Goal: Find specific page/section: Find specific page/section

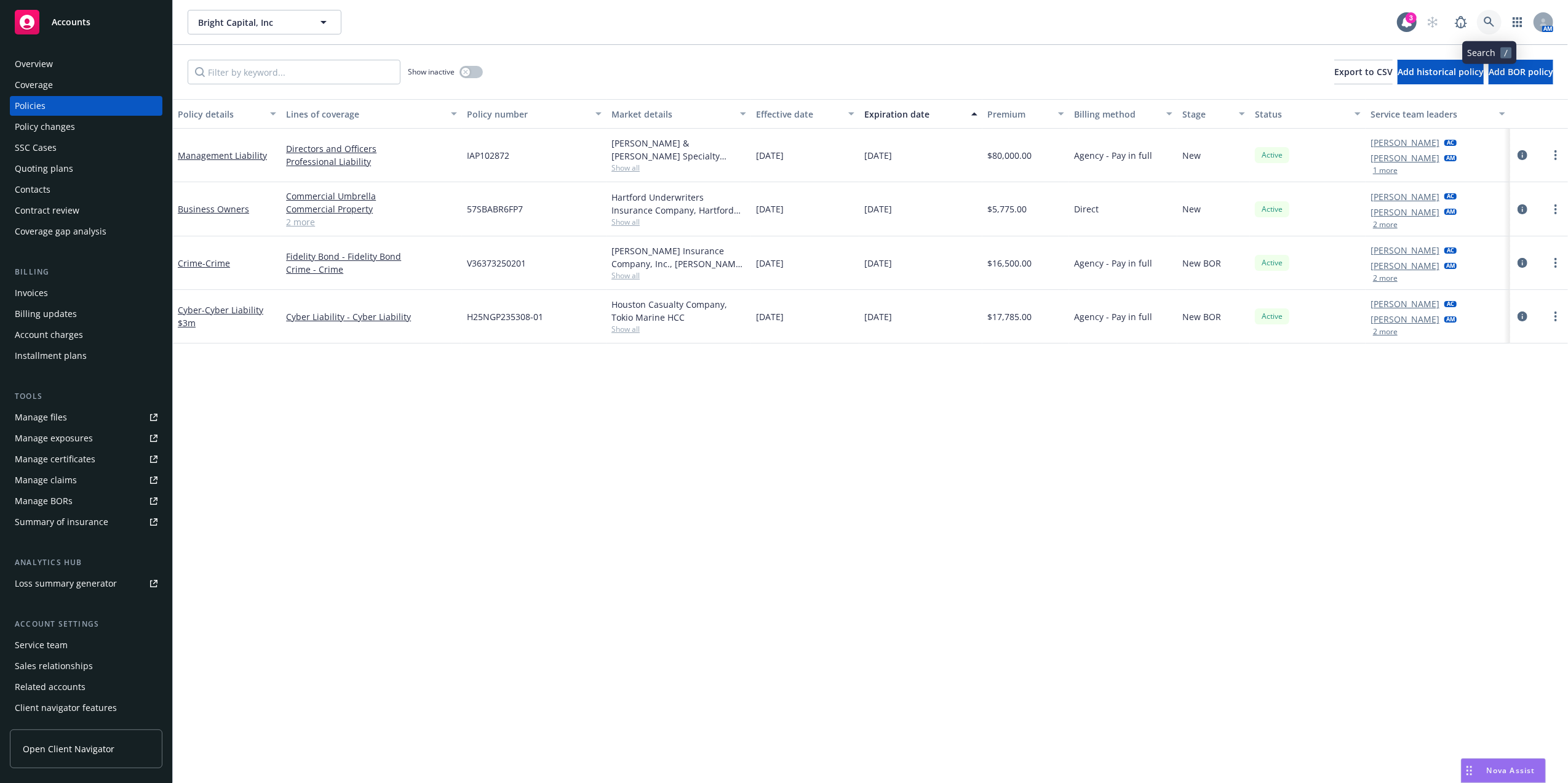
click at [1482, 21] on link at bounding box center [1489, 22] width 25 height 25
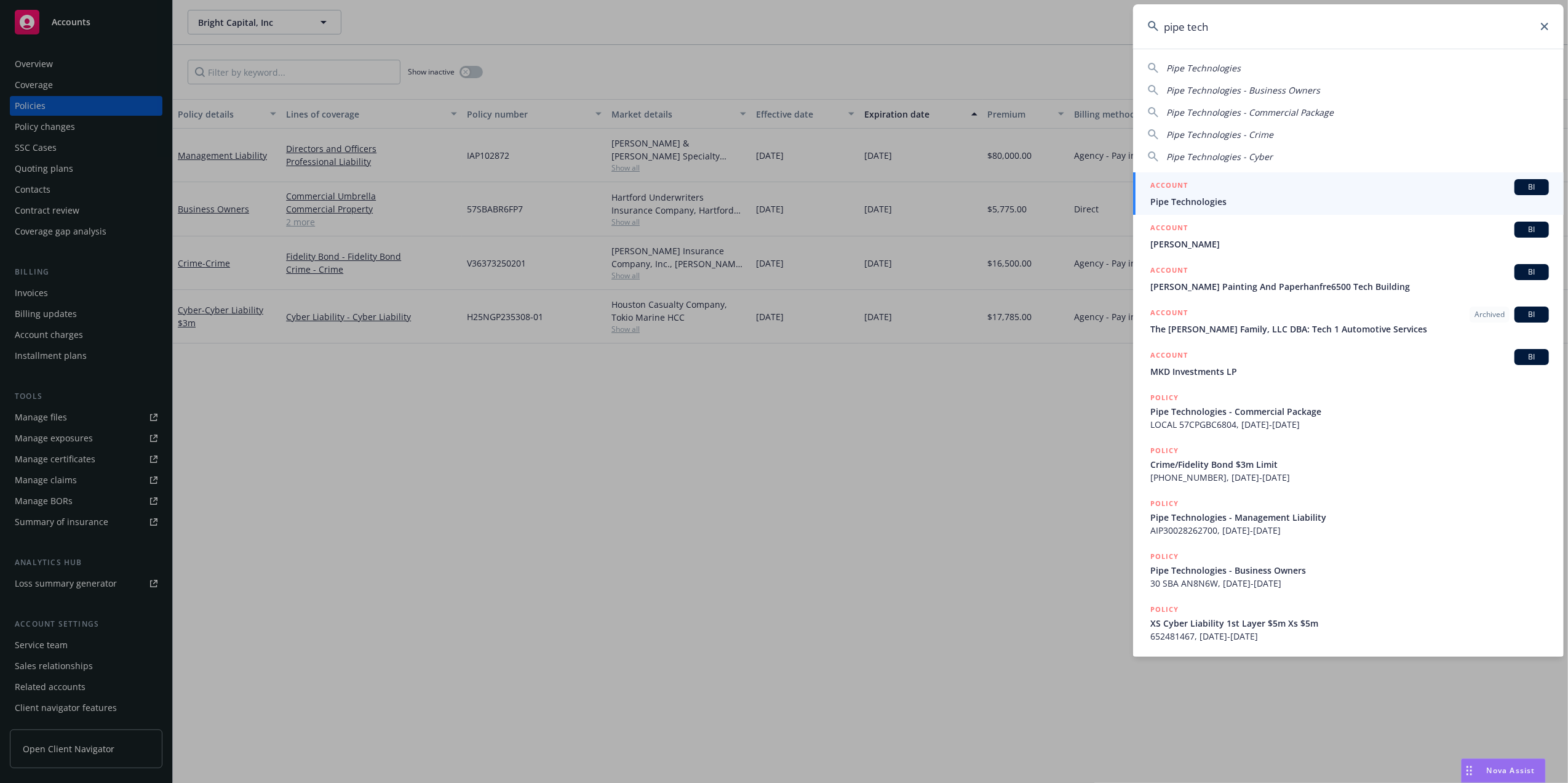
type input "pipe tech"
click at [1331, 193] on div "ACCOUNT BI" at bounding box center [1349, 187] width 399 height 16
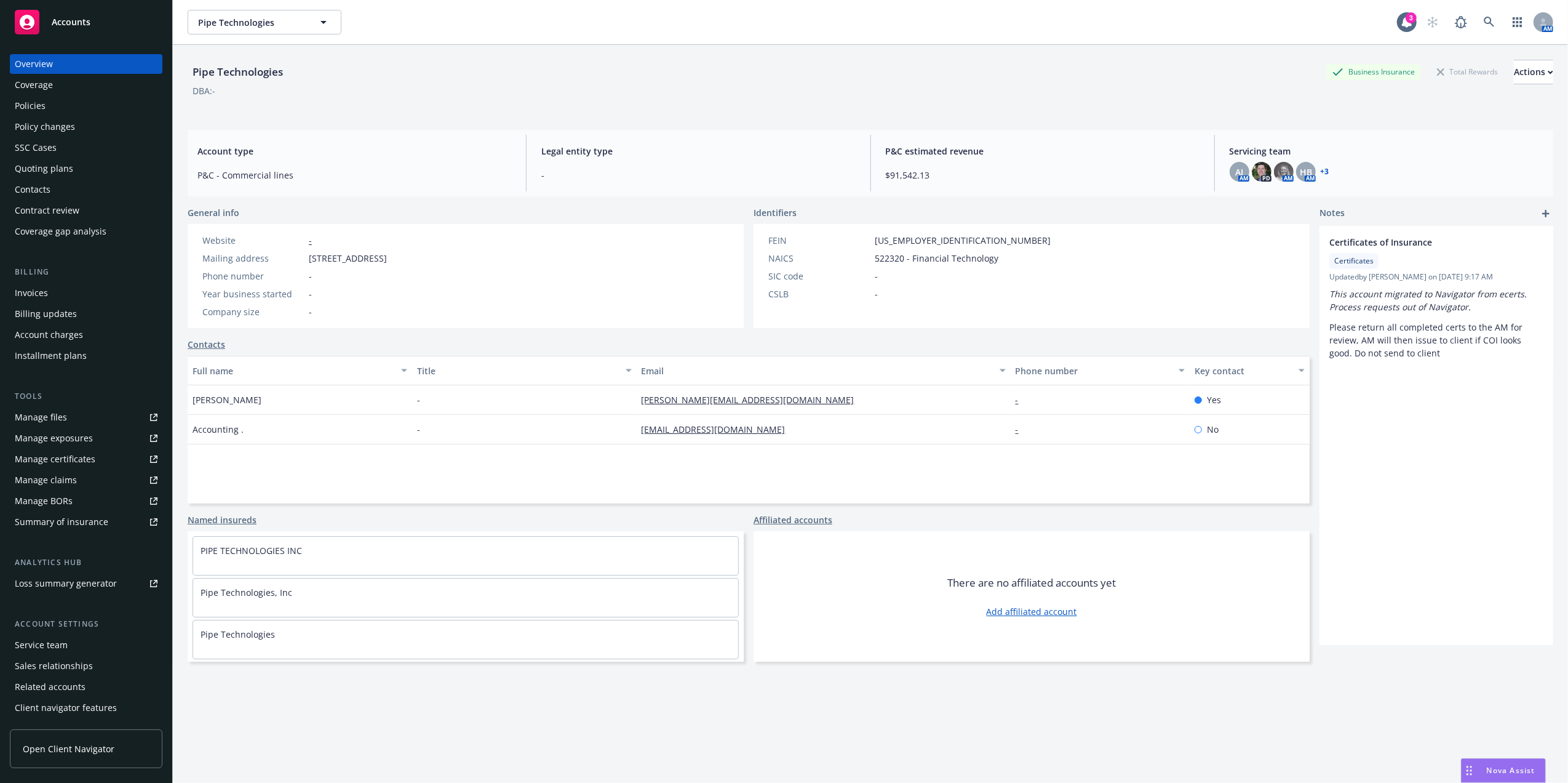
click at [69, 106] on div "Policies" at bounding box center [86, 106] width 143 height 20
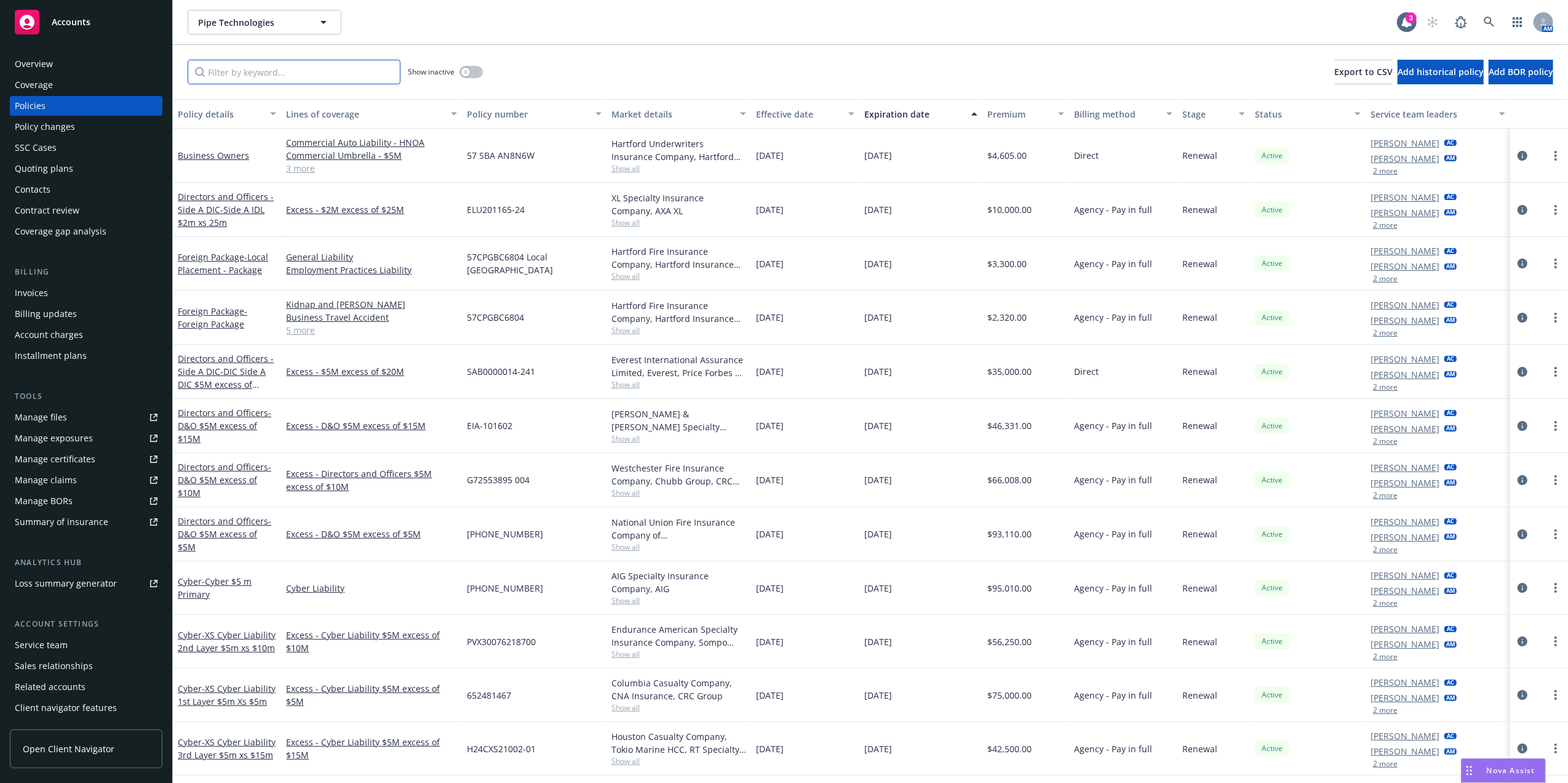
click at [324, 63] on input "Filter by keyword..." at bounding box center [294, 72] width 213 height 25
type input "pack"
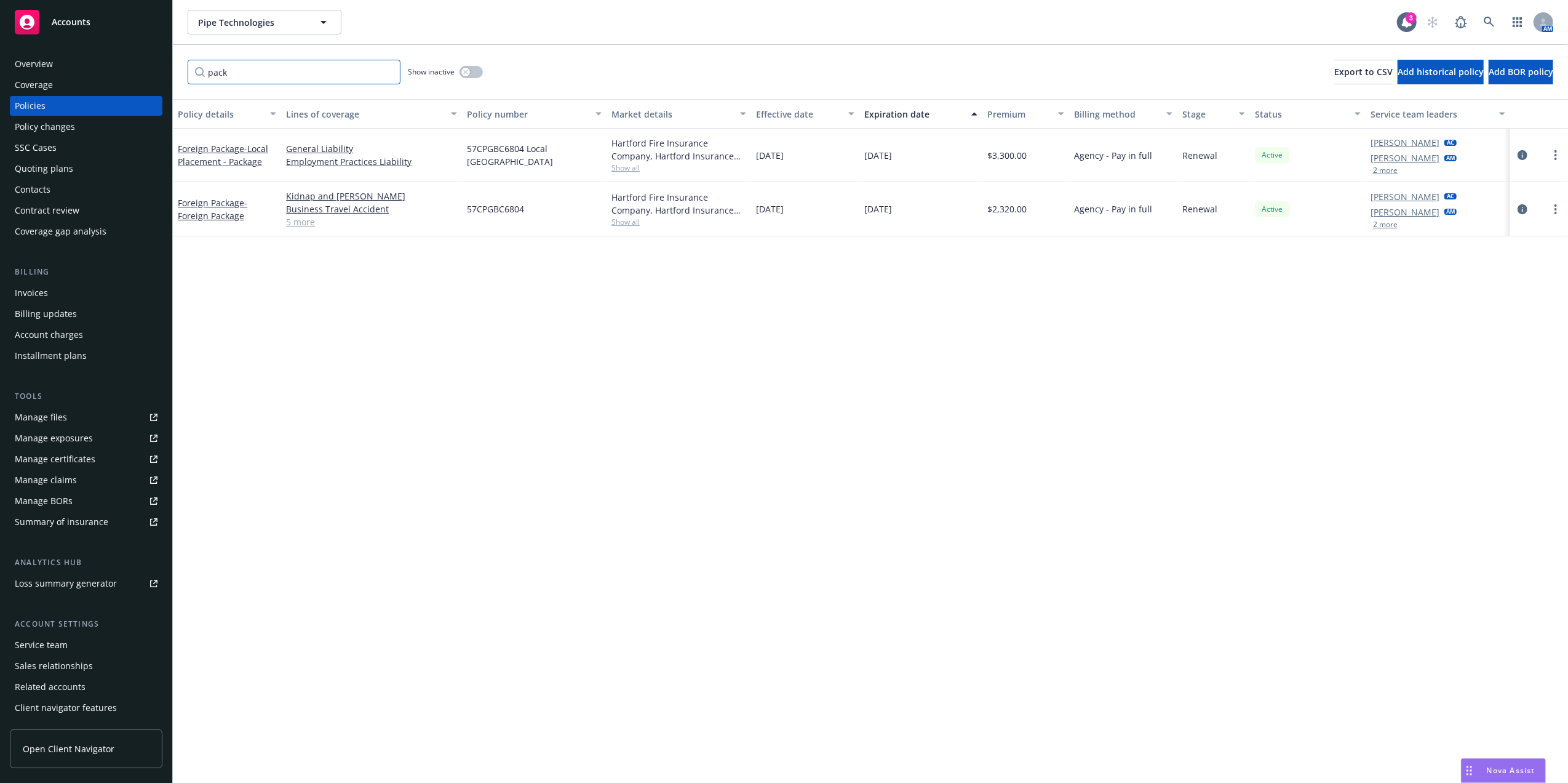
click at [387, 72] on input "pack" at bounding box center [294, 72] width 213 height 25
type input "bus"
click at [496, 153] on span "57 SBA AN8N6W" at bounding box center [501, 155] width 68 height 13
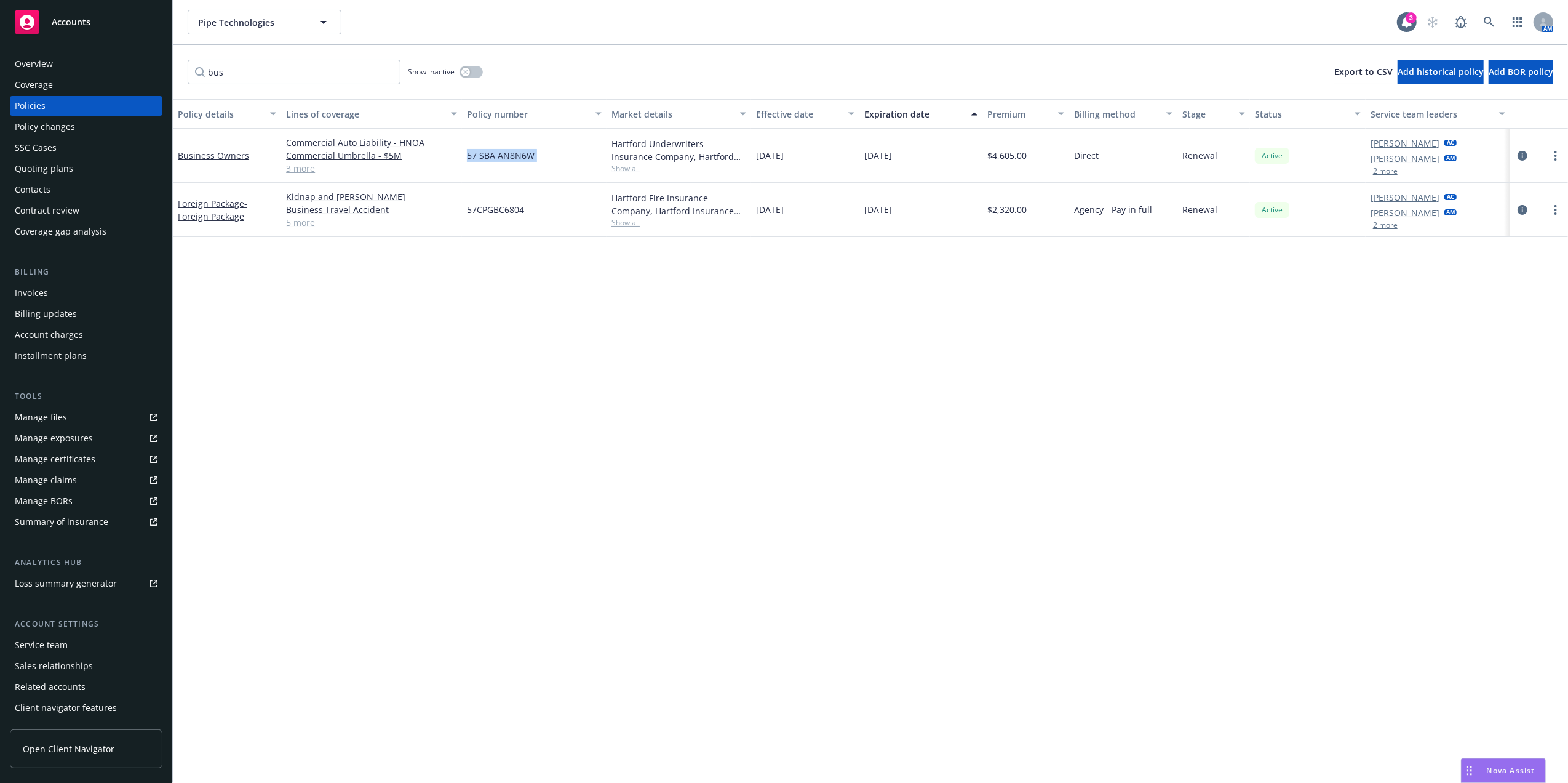
copy span "57 SBA AN8N6W"
